Goal: Find specific page/section

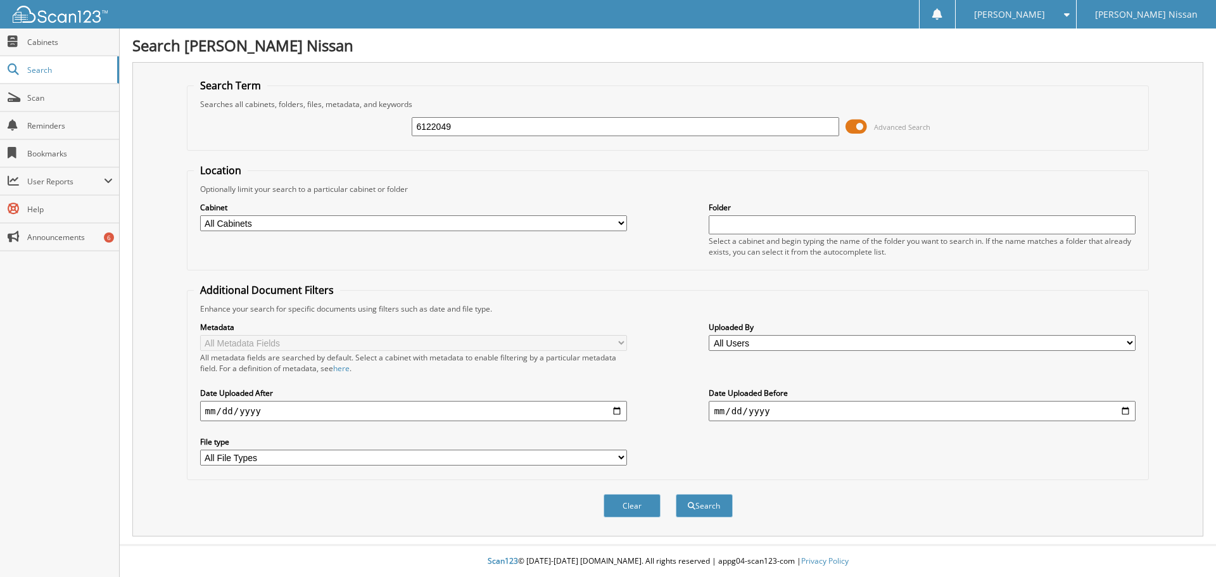
type input "6122049"
click at [676, 494] on button "Search" at bounding box center [704, 505] width 57 height 23
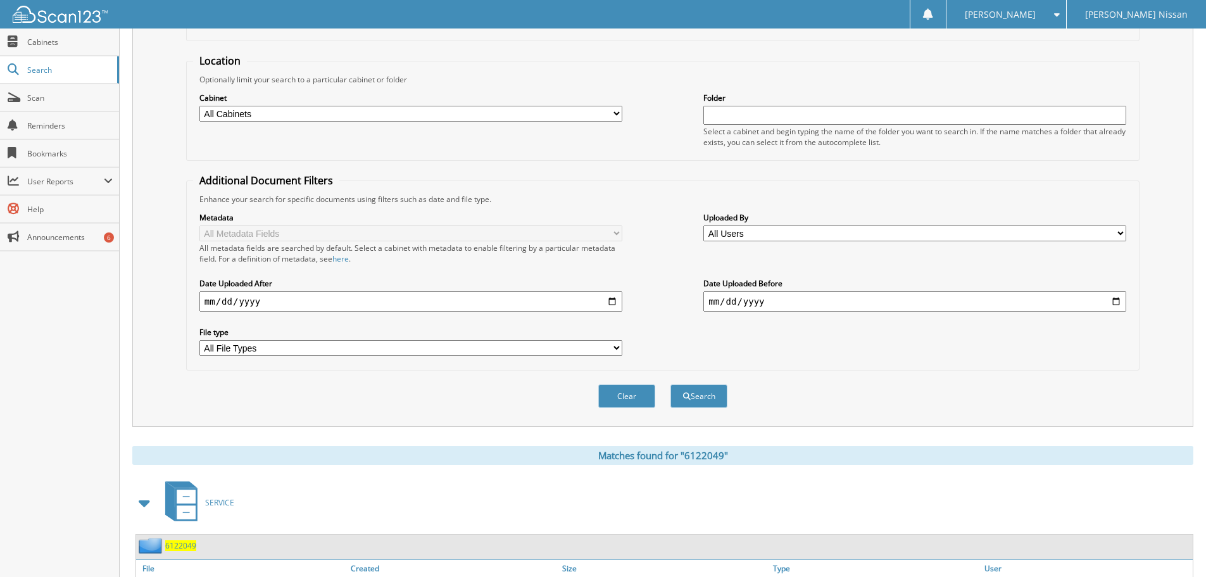
scroll to position [180, 0]
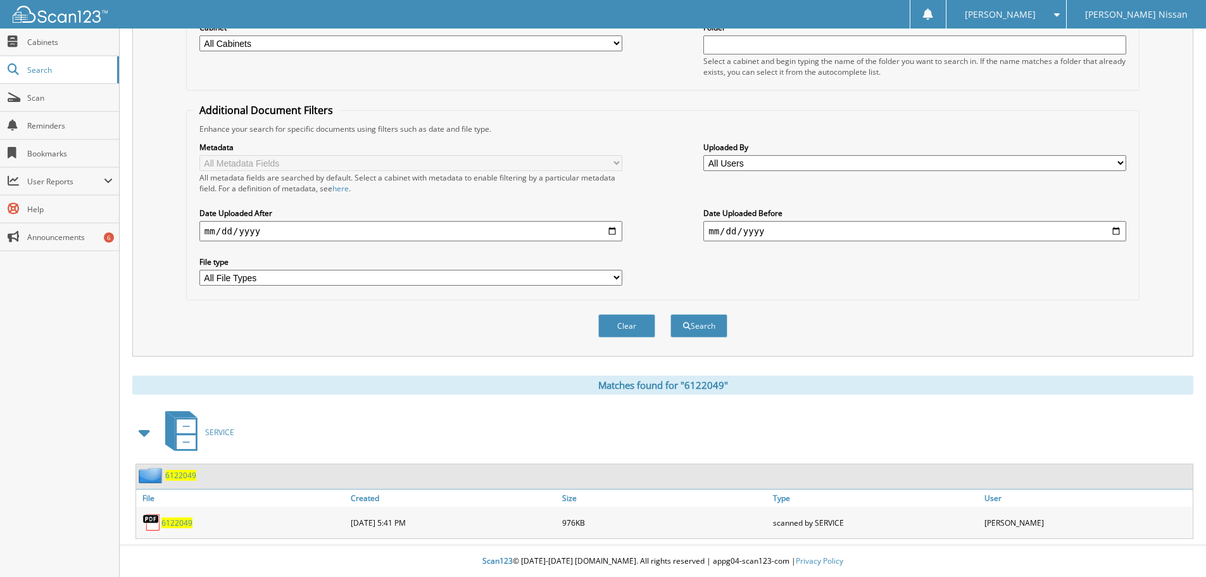
click at [189, 477] on span "6122049" at bounding box center [180, 475] width 31 height 11
